Goal: Task Accomplishment & Management: Use online tool/utility

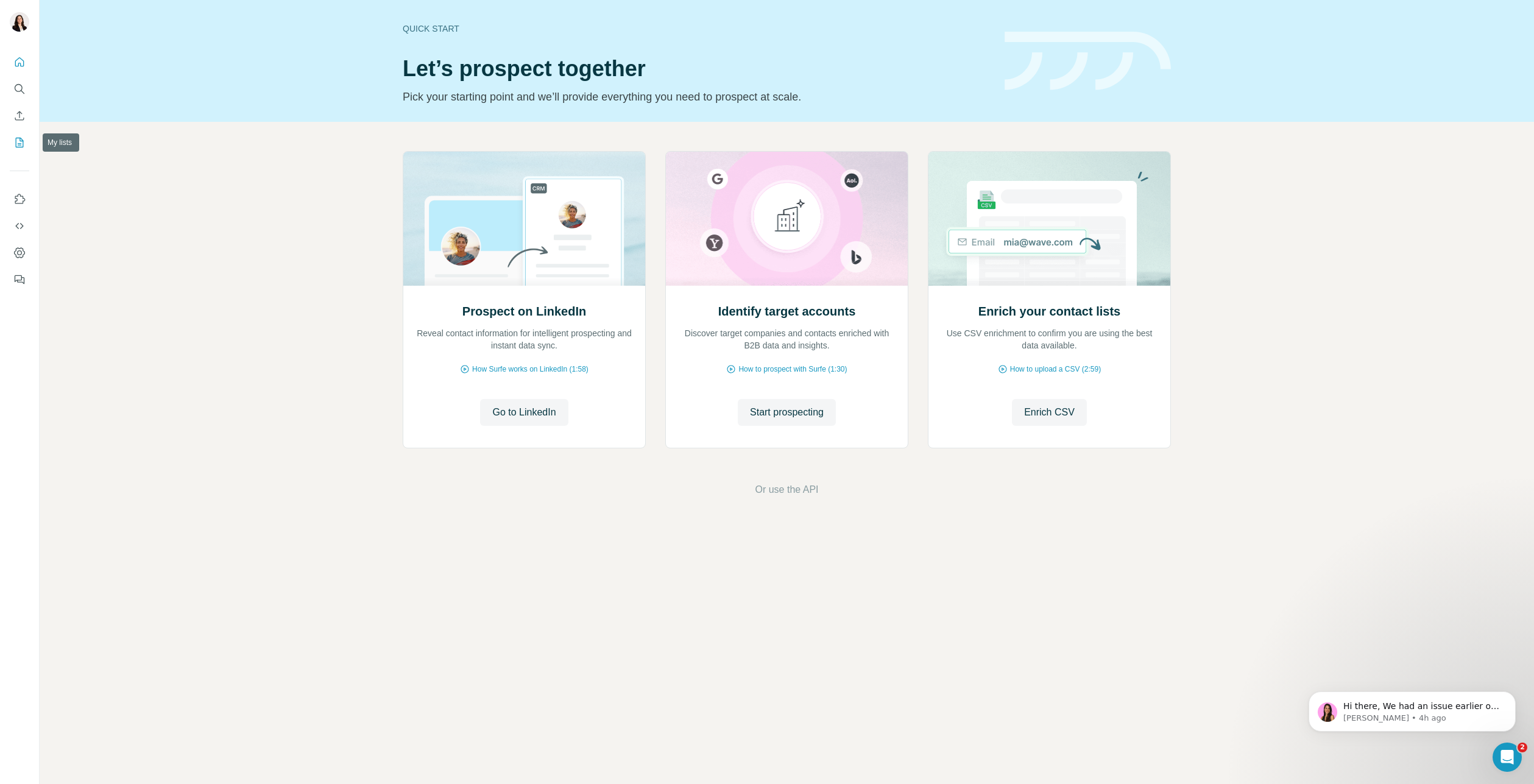
click at [21, 142] on icon "My lists" at bounding box center [19, 142] width 12 height 12
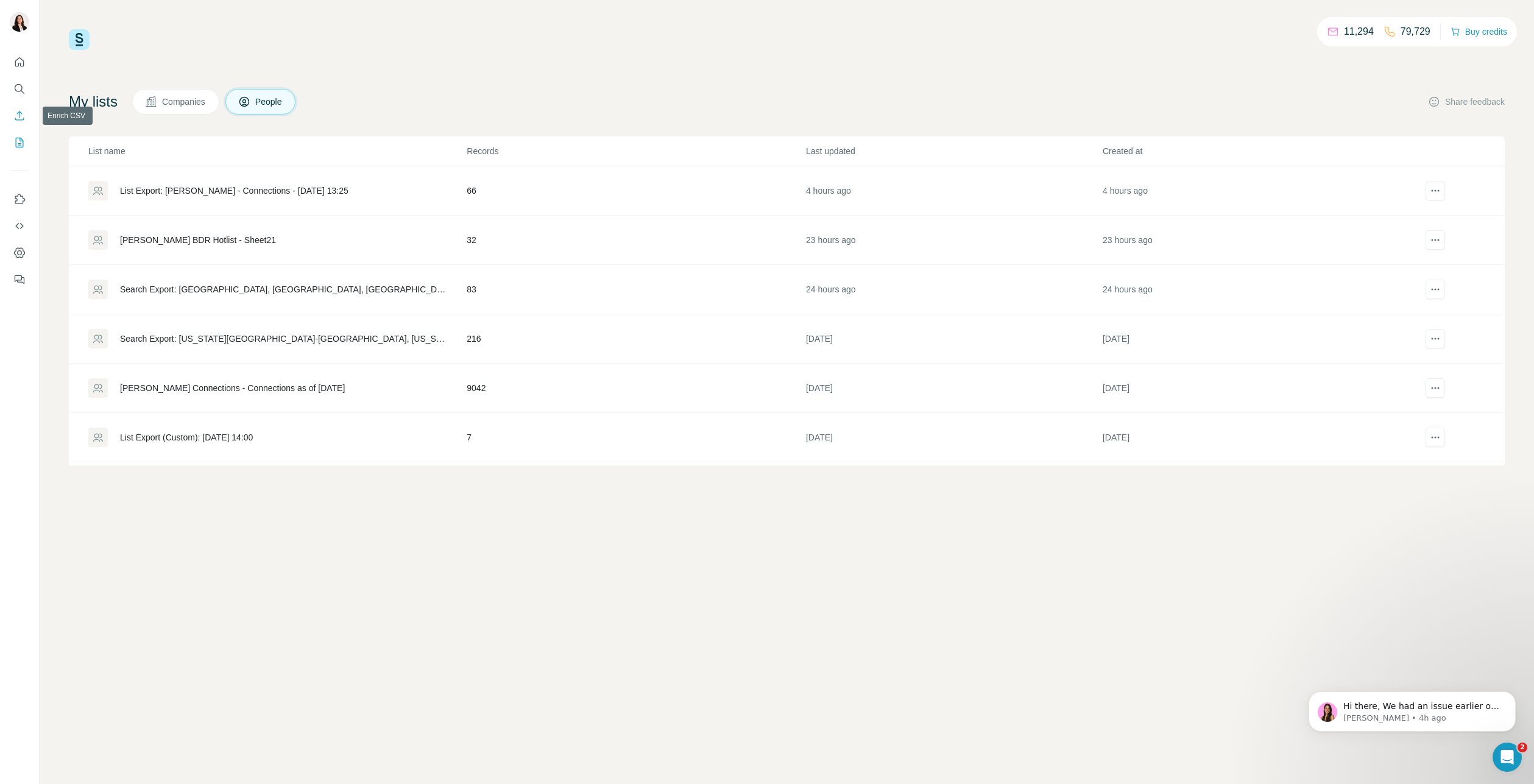
click at [18, 115] on icon "Enrich CSV" at bounding box center [19, 115] width 12 height 12
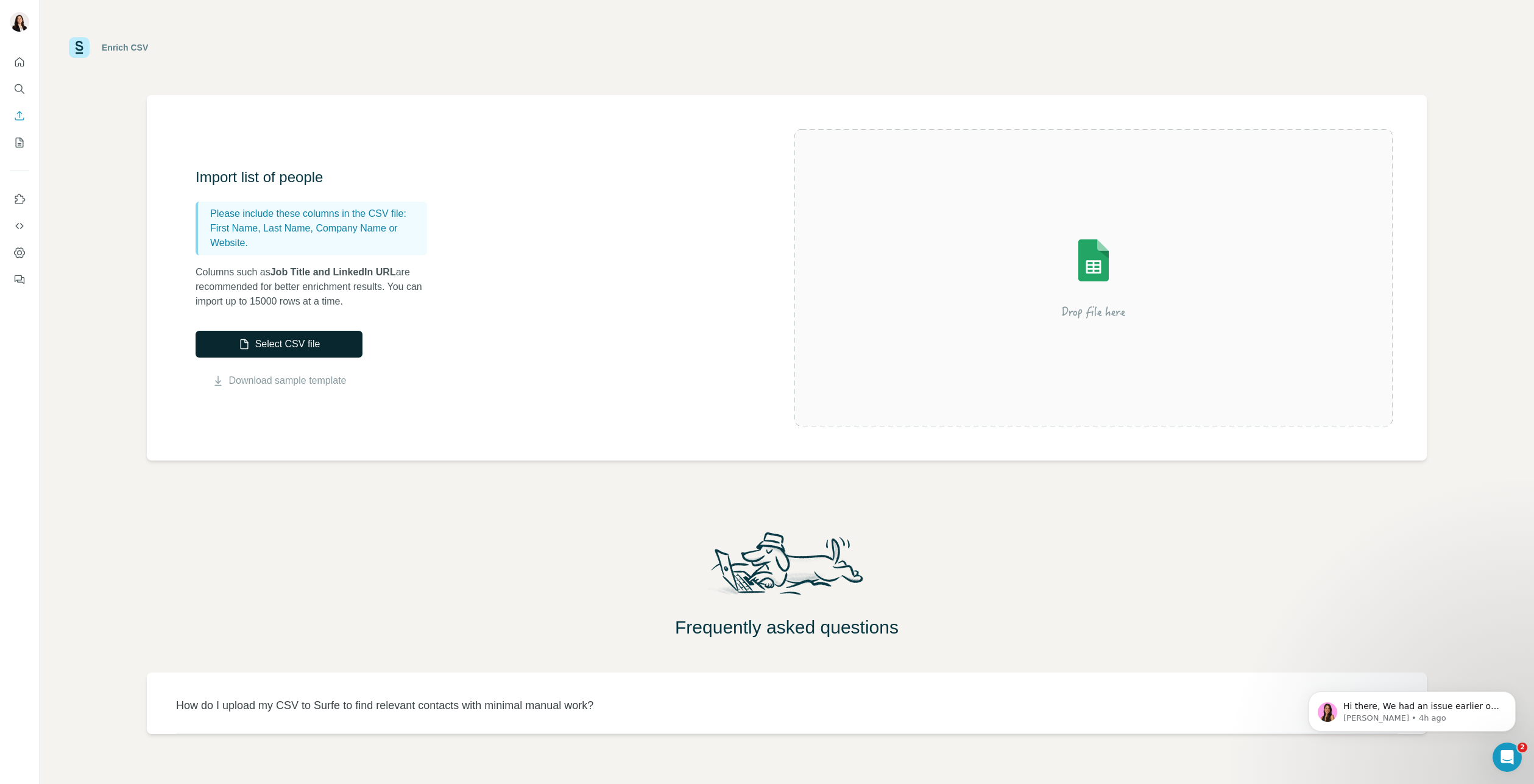
click at [284, 342] on button "Select CSV file" at bounding box center [279, 344] width 167 height 27
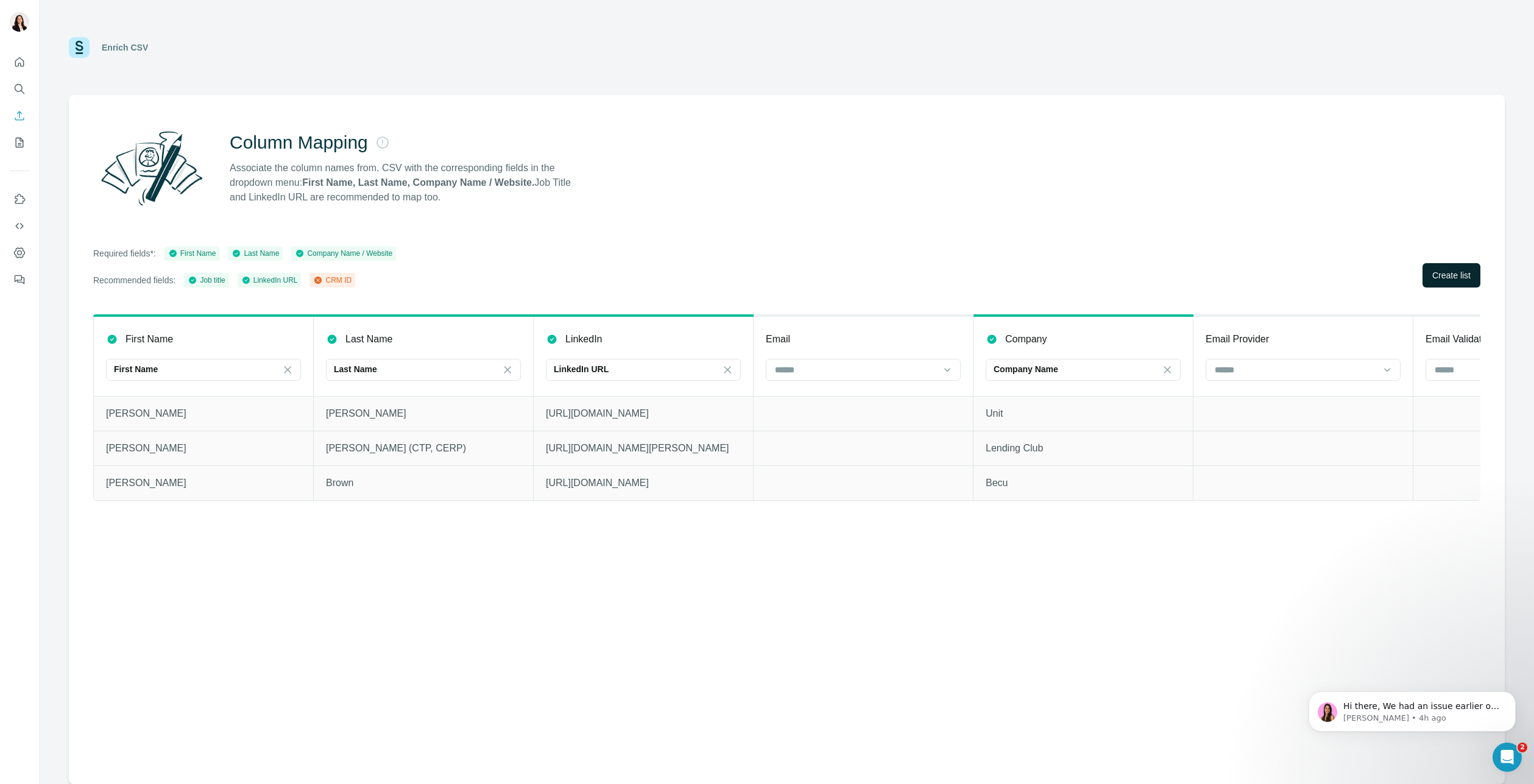
click at [1459, 270] on span "Create list" at bounding box center [1451, 275] width 39 height 12
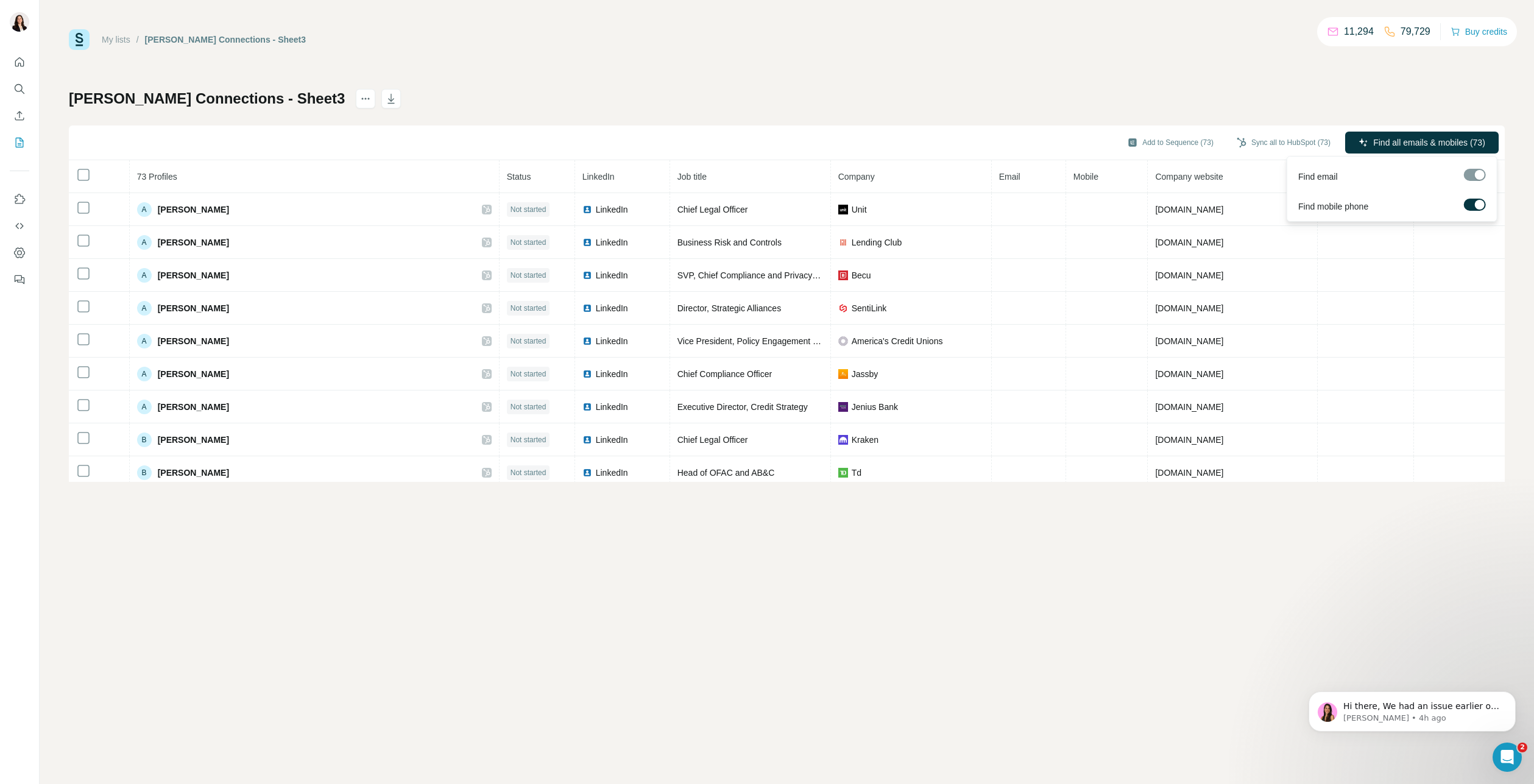
click at [1487, 196] on div "Find mobile phone" at bounding box center [1392, 204] width 204 height 30
click at [1484, 201] on div at bounding box center [1479, 204] width 9 height 9
click at [1432, 91] on div "[PERSON_NAME] Connections - Sheet3 Add to Sequence (73) Sync all to HubSpot (73…" at bounding box center [786, 285] width 1436 height 393
click at [1477, 200] on label at bounding box center [1475, 204] width 22 height 12
click at [1457, 143] on span "Find all emails & mobiles (73)" at bounding box center [1430, 142] width 112 height 12
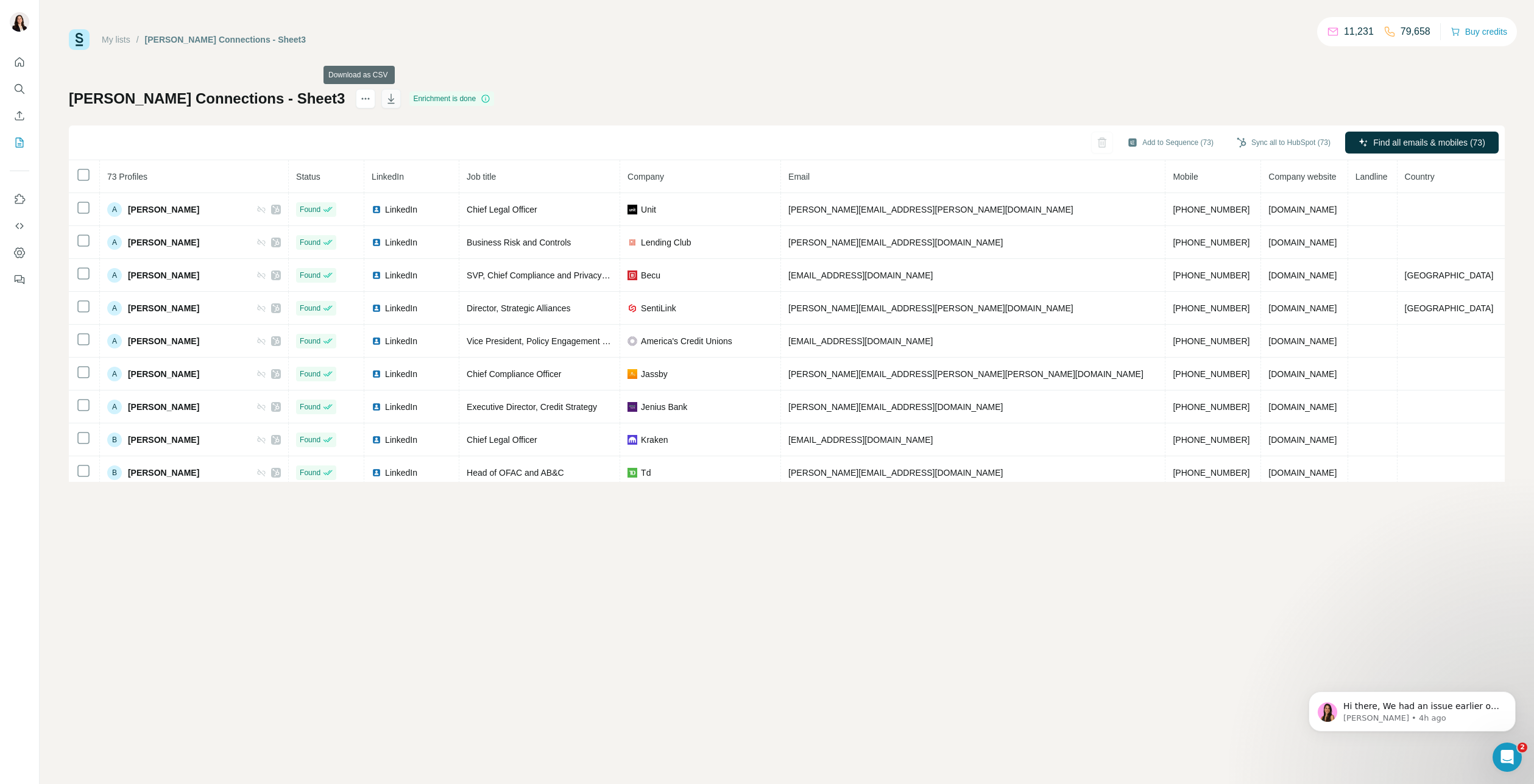
click at [385, 101] on icon "button" at bounding box center [391, 99] width 12 height 12
